Goal: Check status: Check status

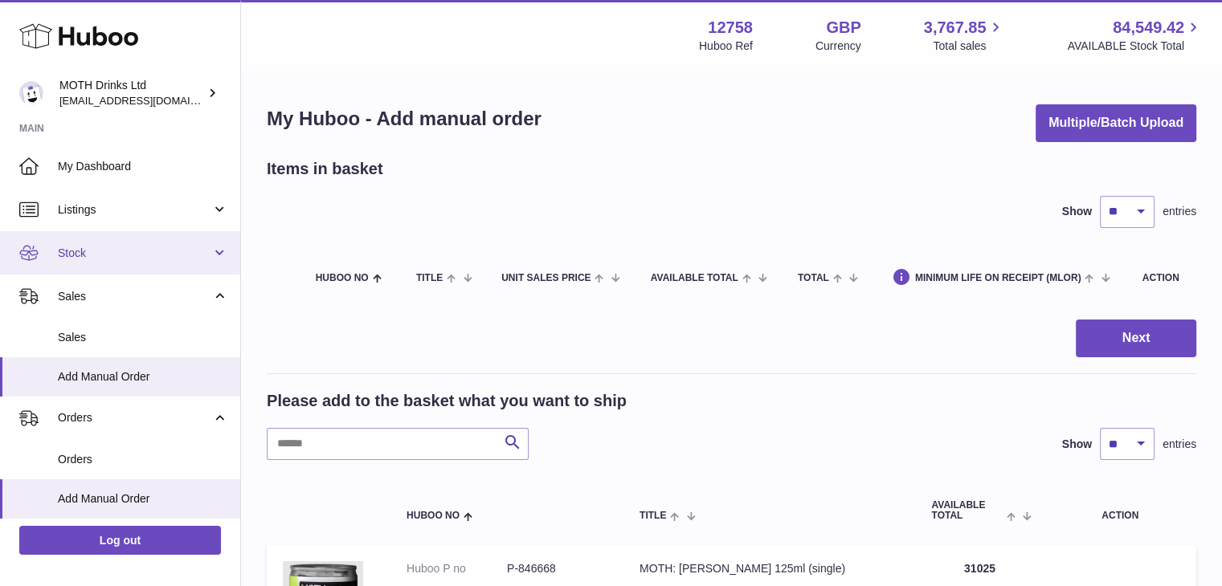
click at [90, 253] on span "Stock" at bounding box center [134, 253] width 153 height 15
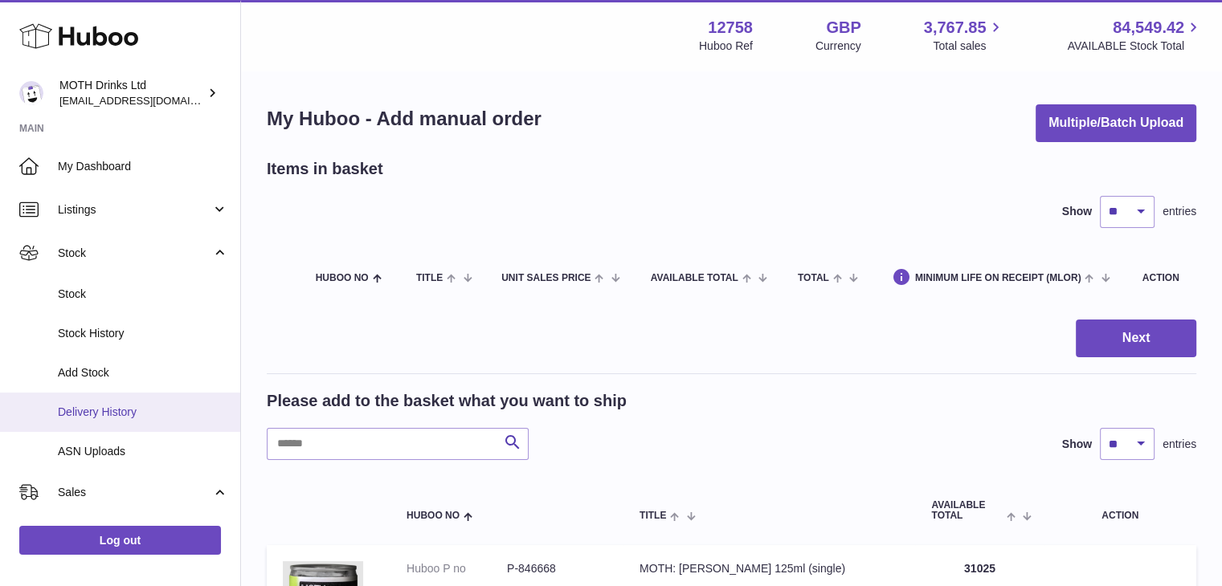
click at [126, 425] on link "Delivery History" at bounding box center [120, 412] width 240 height 39
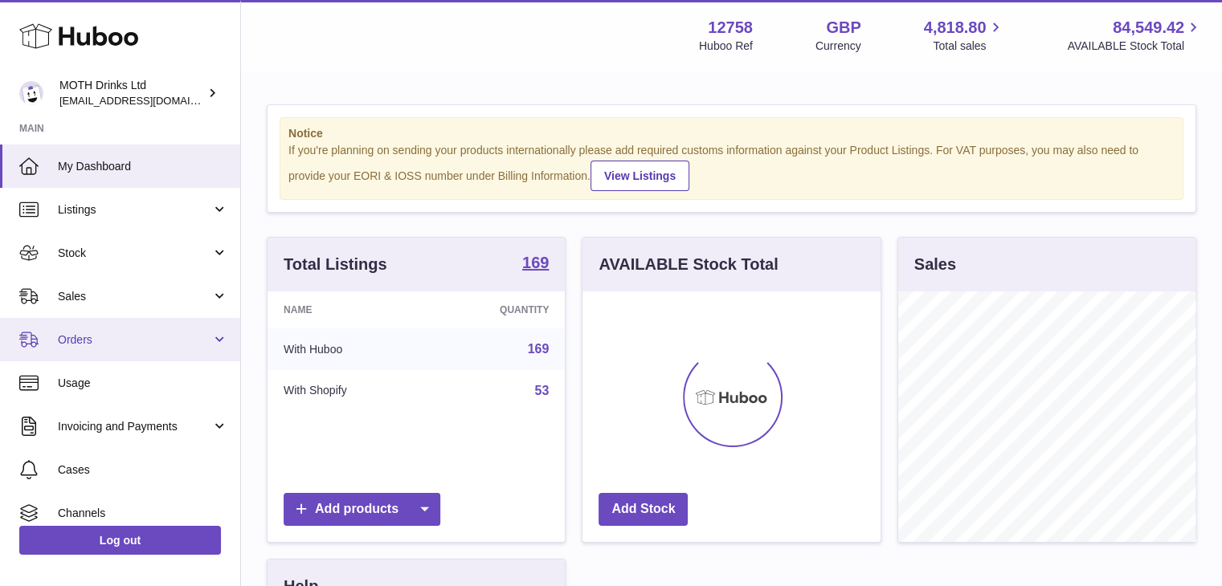
scroll to position [251, 298]
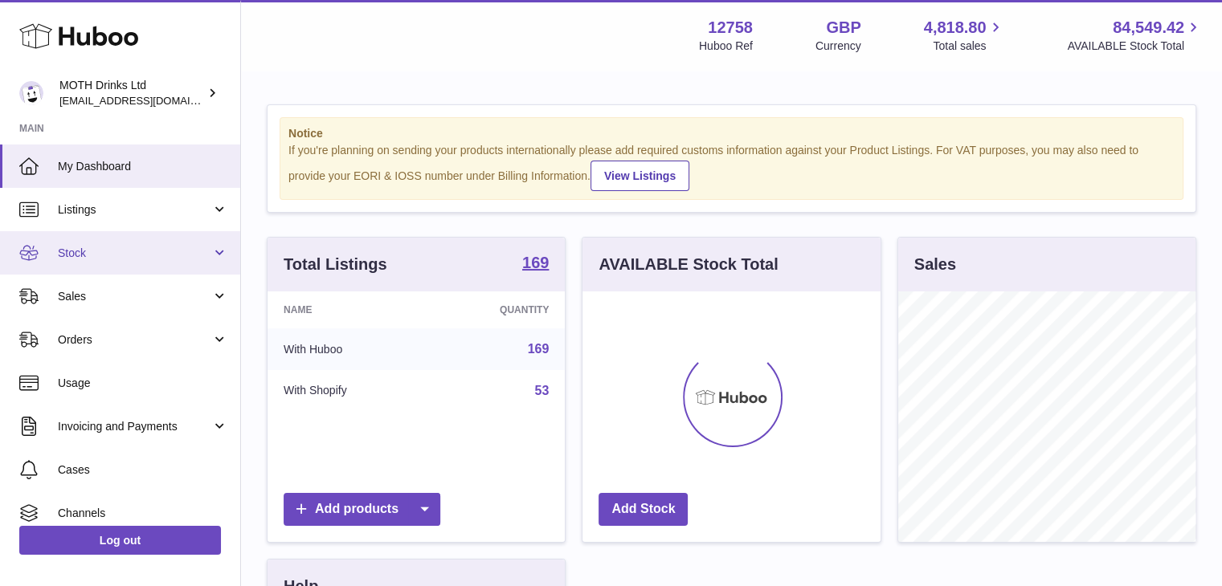
click at [153, 255] on span "Stock" at bounding box center [134, 253] width 153 height 15
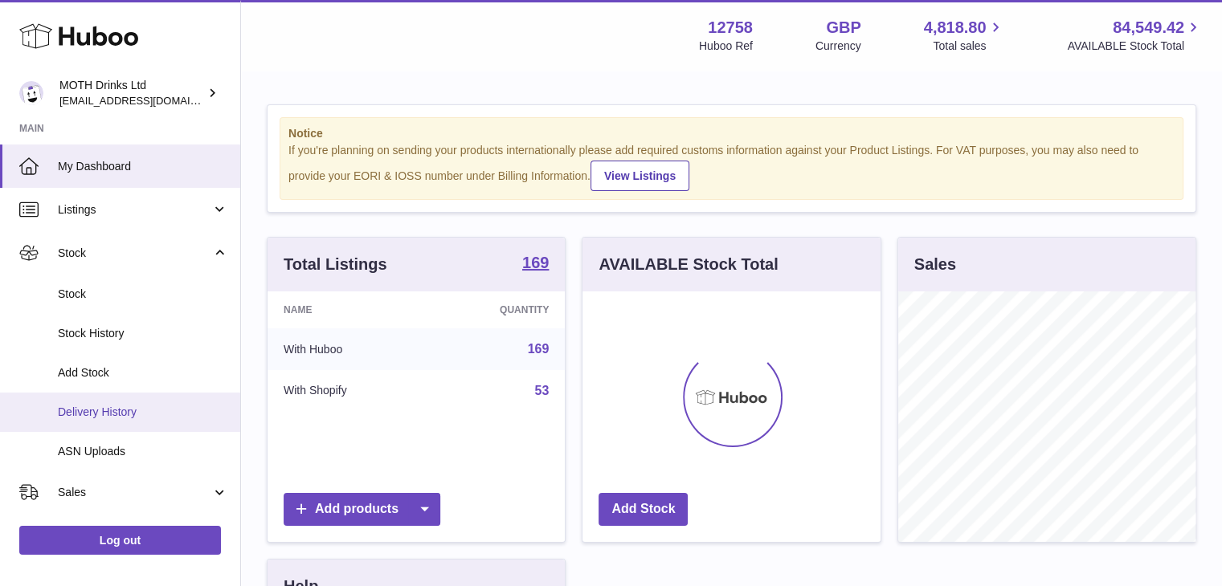
click at [129, 399] on link "Delivery History" at bounding box center [120, 412] width 240 height 39
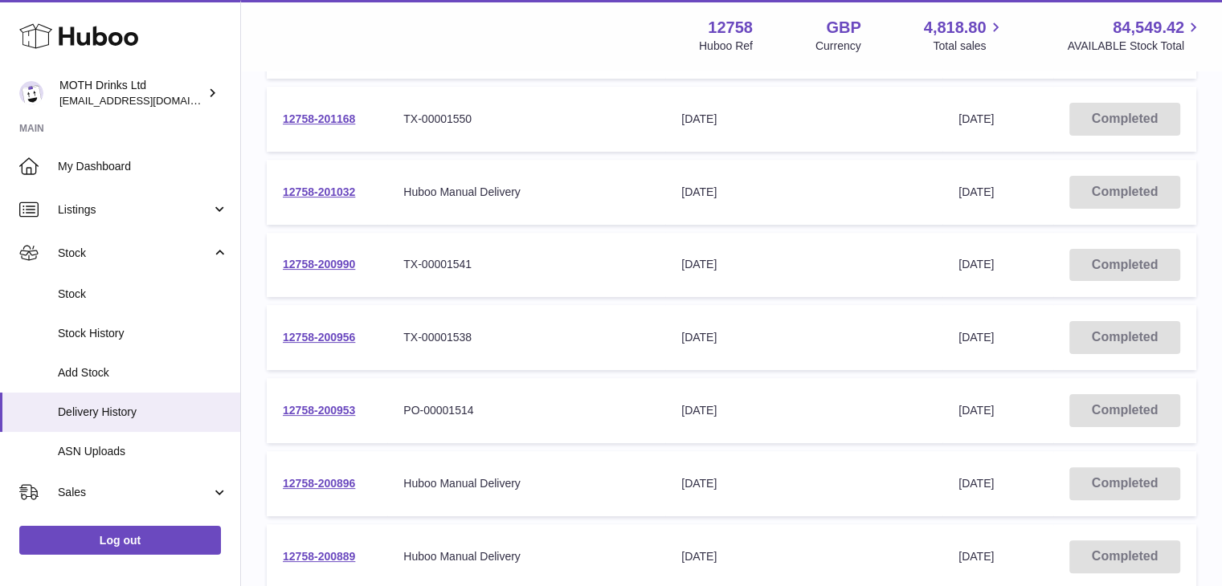
scroll to position [317, 0]
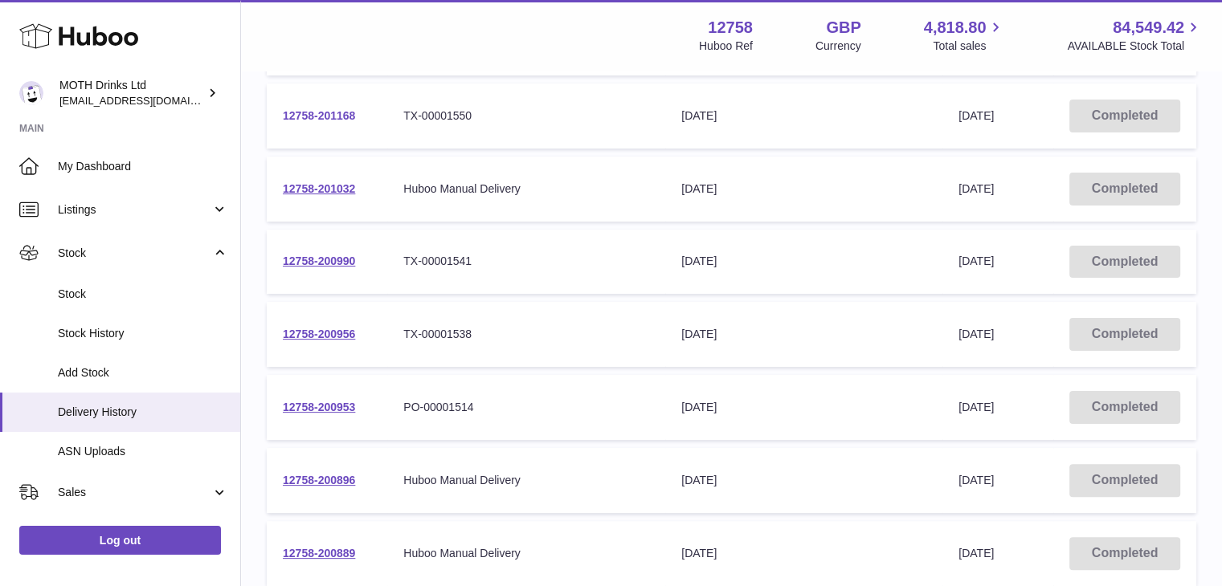
click at [322, 114] on link "12758-201168" at bounding box center [319, 115] width 72 height 13
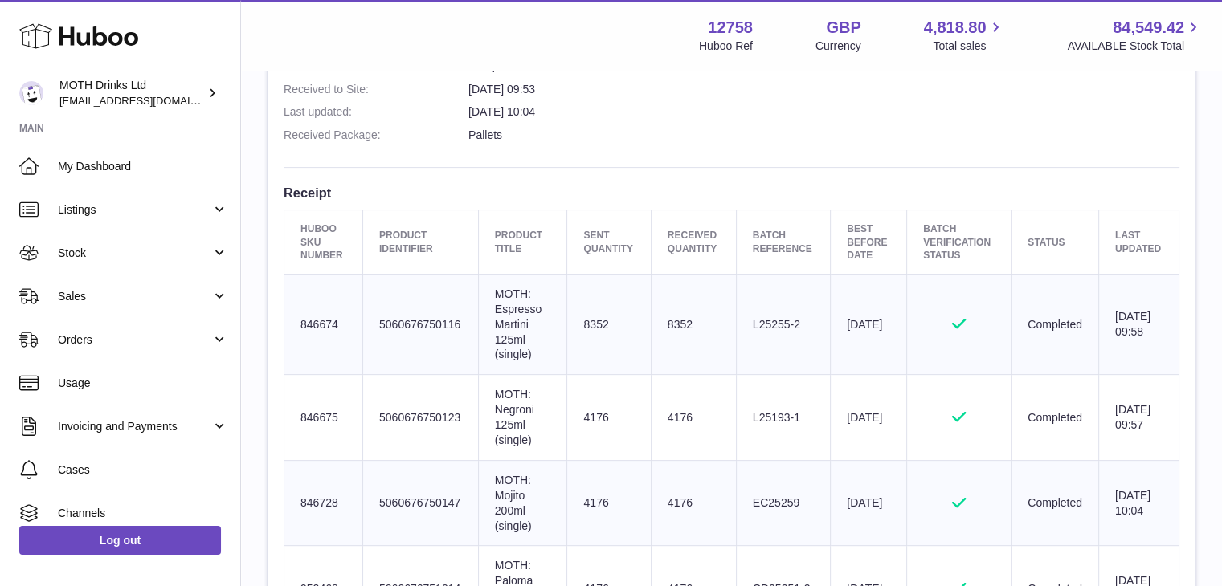
scroll to position [313, 0]
